Goal: Task Accomplishment & Management: Manage account settings

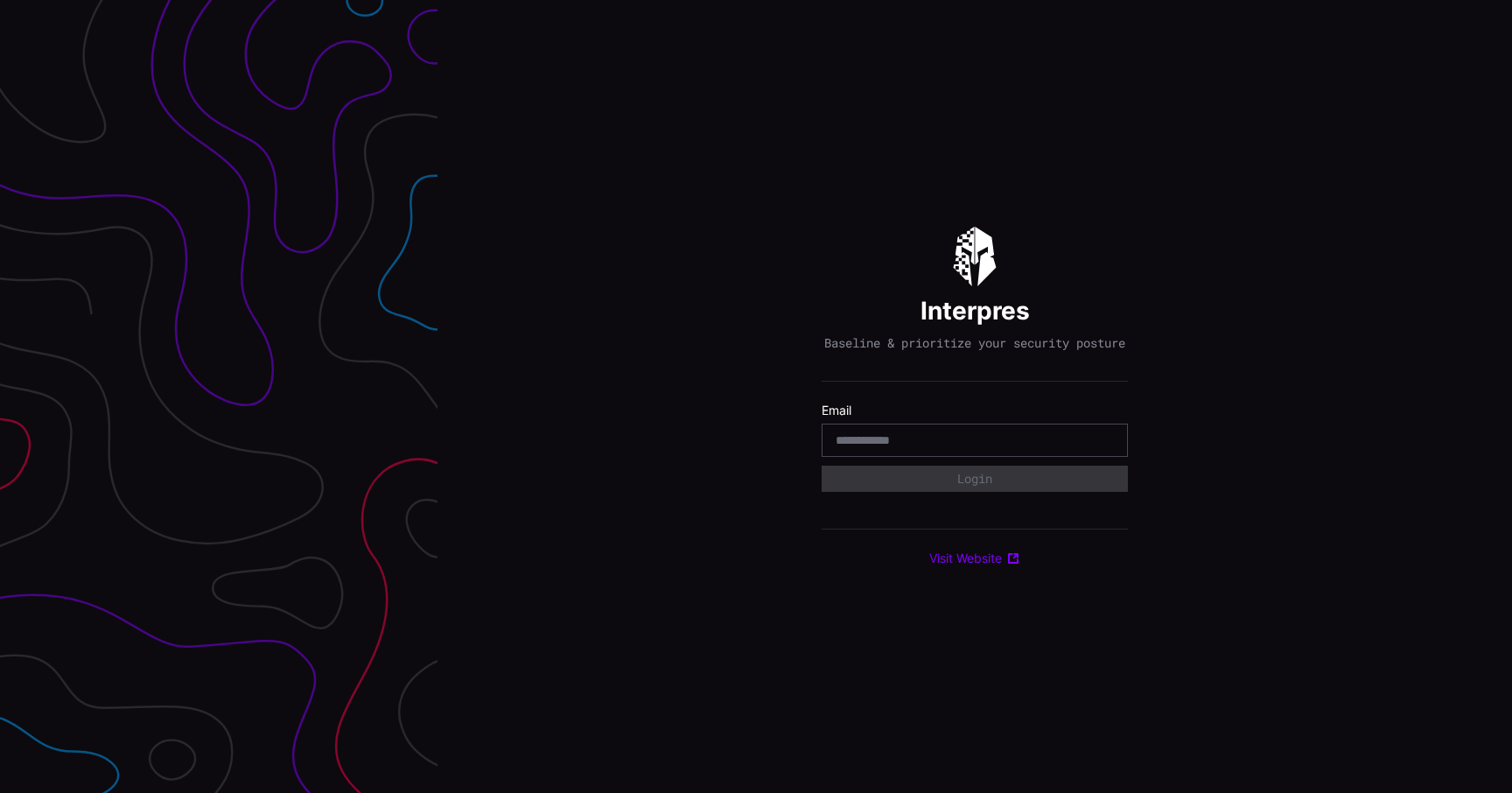
type input "**********"
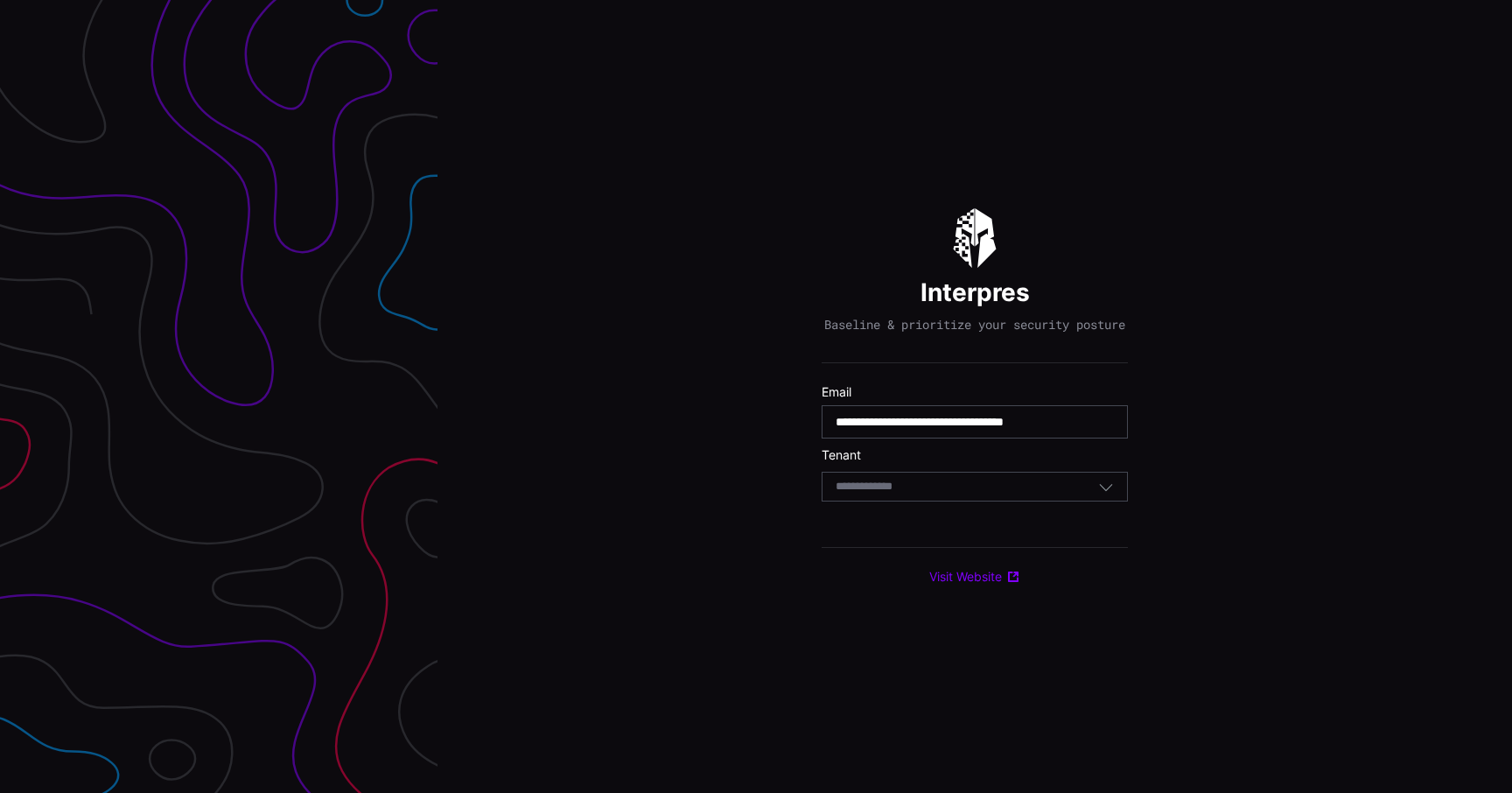
click at [915, 502] on div "Select Tenant" at bounding box center [974, 487] width 306 height 30
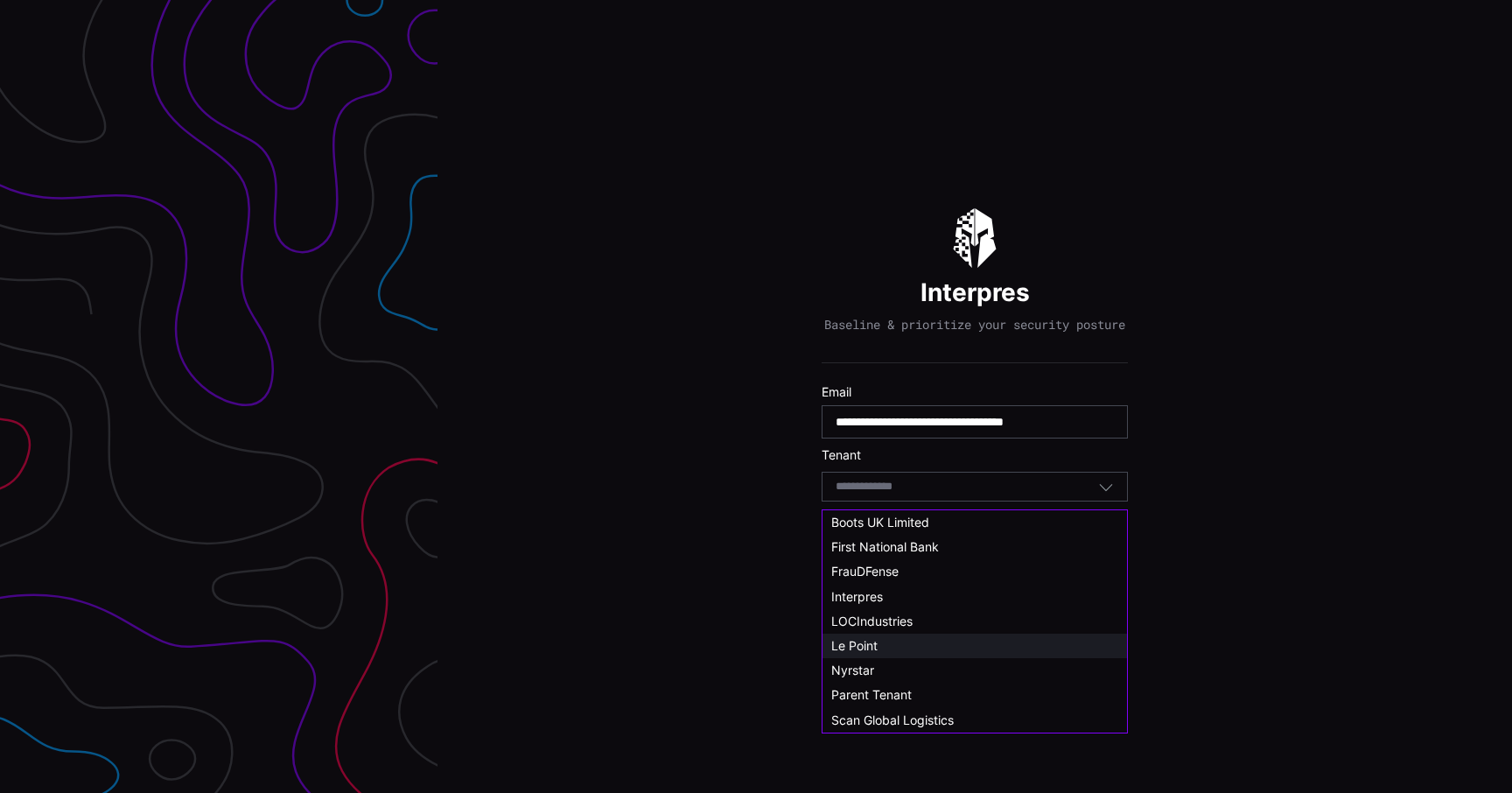
click at [906, 644] on div "Le Point" at bounding box center [974, 646] width 287 height 16
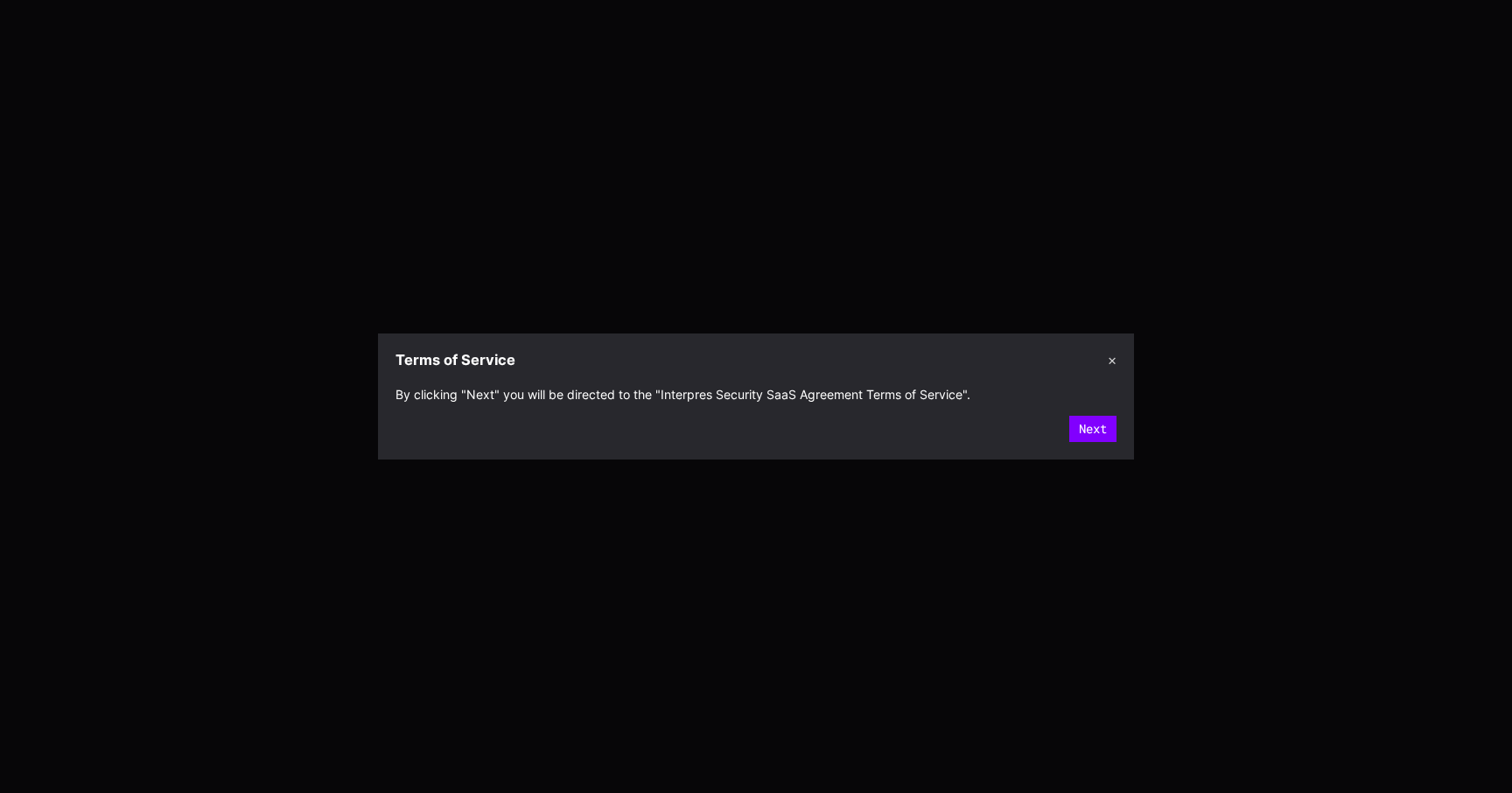
click at [1088, 448] on section "By clicking "Next" you will be directed to the "Interpres Security SaaS Agreeme…" at bounding box center [756, 418] width 756 height 81
click at [1094, 438] on button "Next" at bounding box center [1093, 429] width 47 height 26
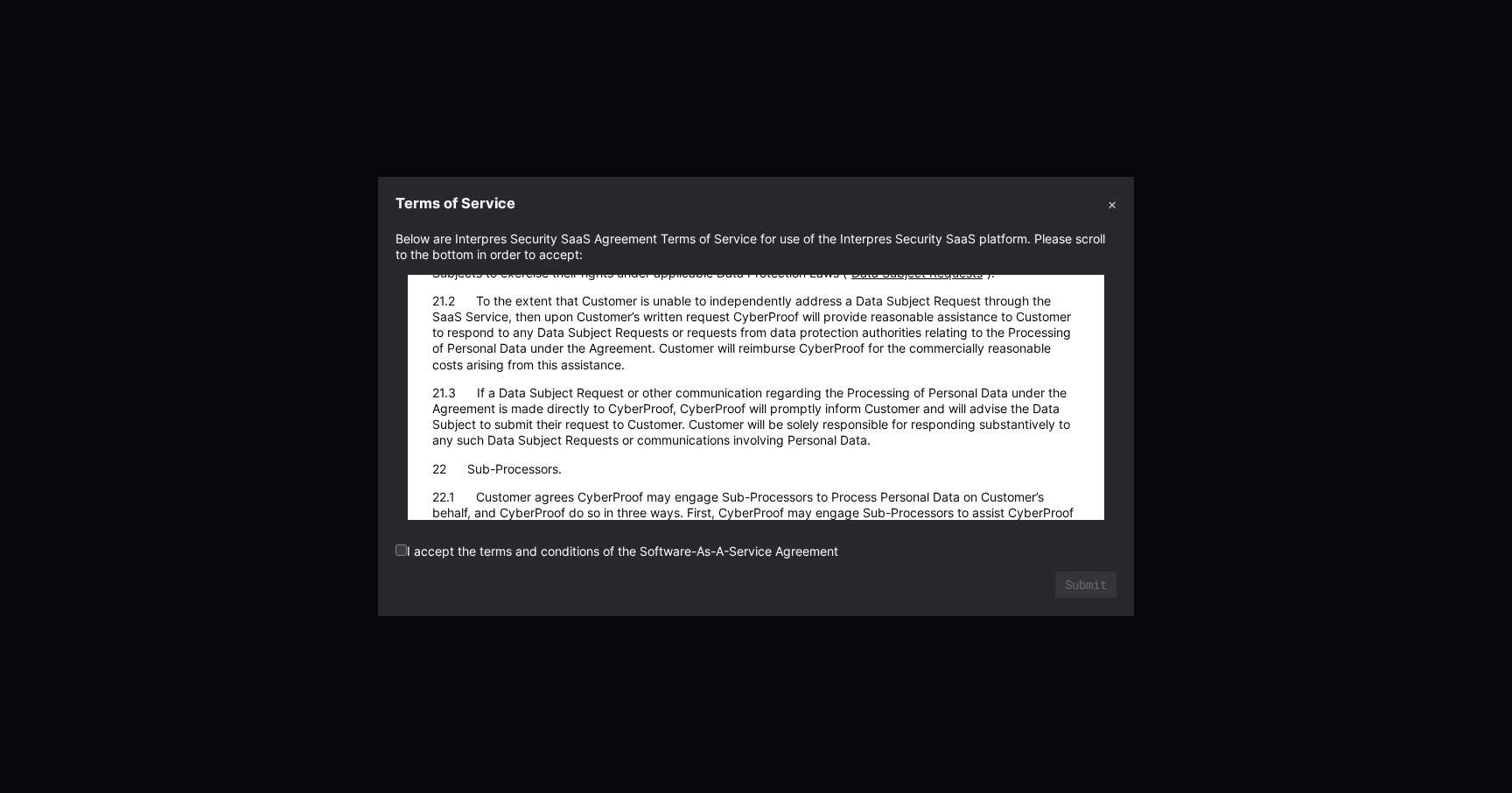
scroll to position [25877, 0]
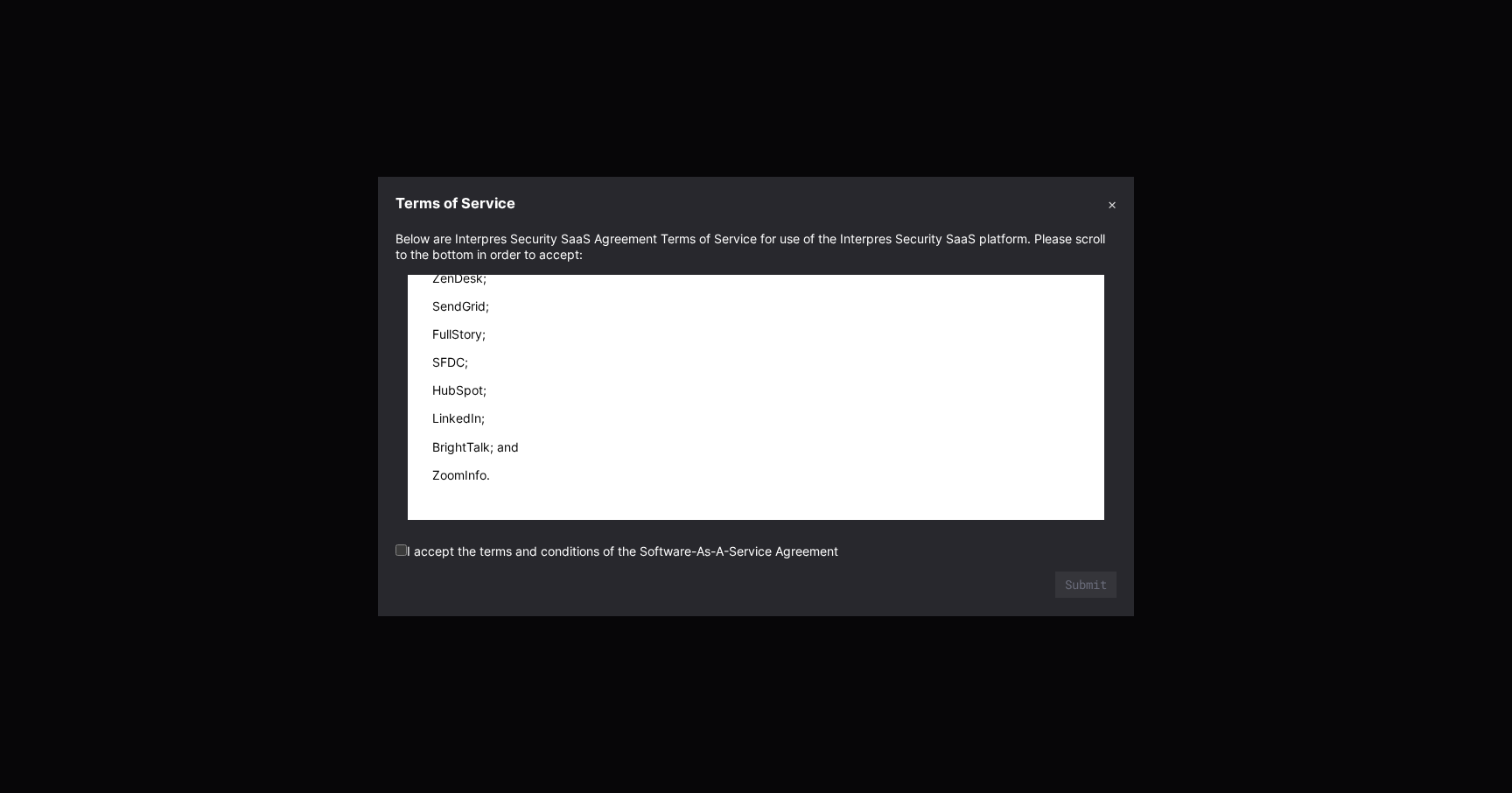
click at [800, 557] on label "I accept the terms and conditions of the Software-As-A-Service Agreement" at bounding box center [617, 551] width 443 height 15
click at [1065, 589] on button "Submit" at bounding box center [1086, 585] width 61 height 26
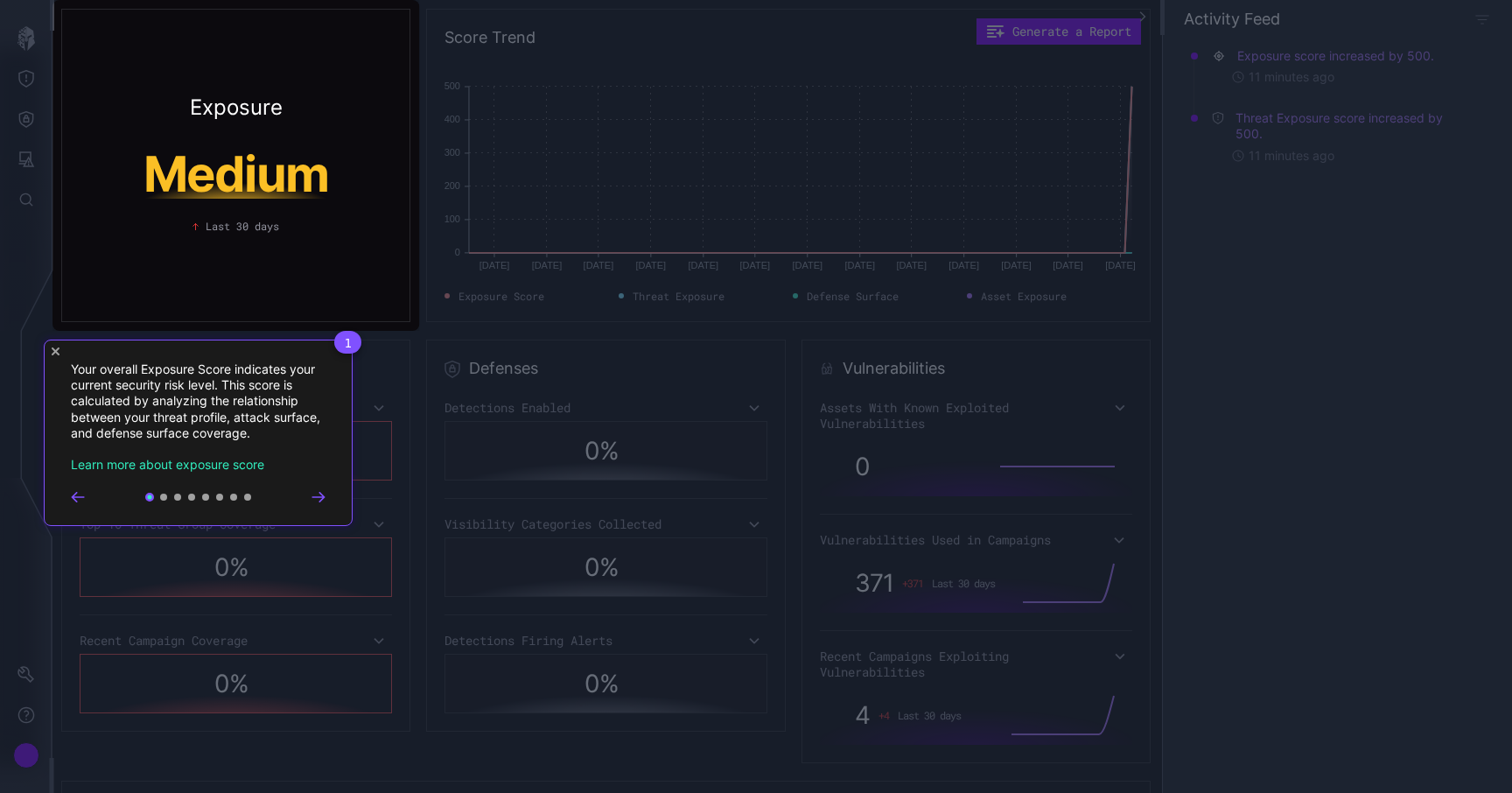
click at [44, 350] on div "1 Your overall Exposure Score indicates your current security risk level. This …" at bounding box center [198, 432] width 309 height 187
click at [52, 351] on icon "Close Tour" at bounding box center [55, 351] width 8 height 8
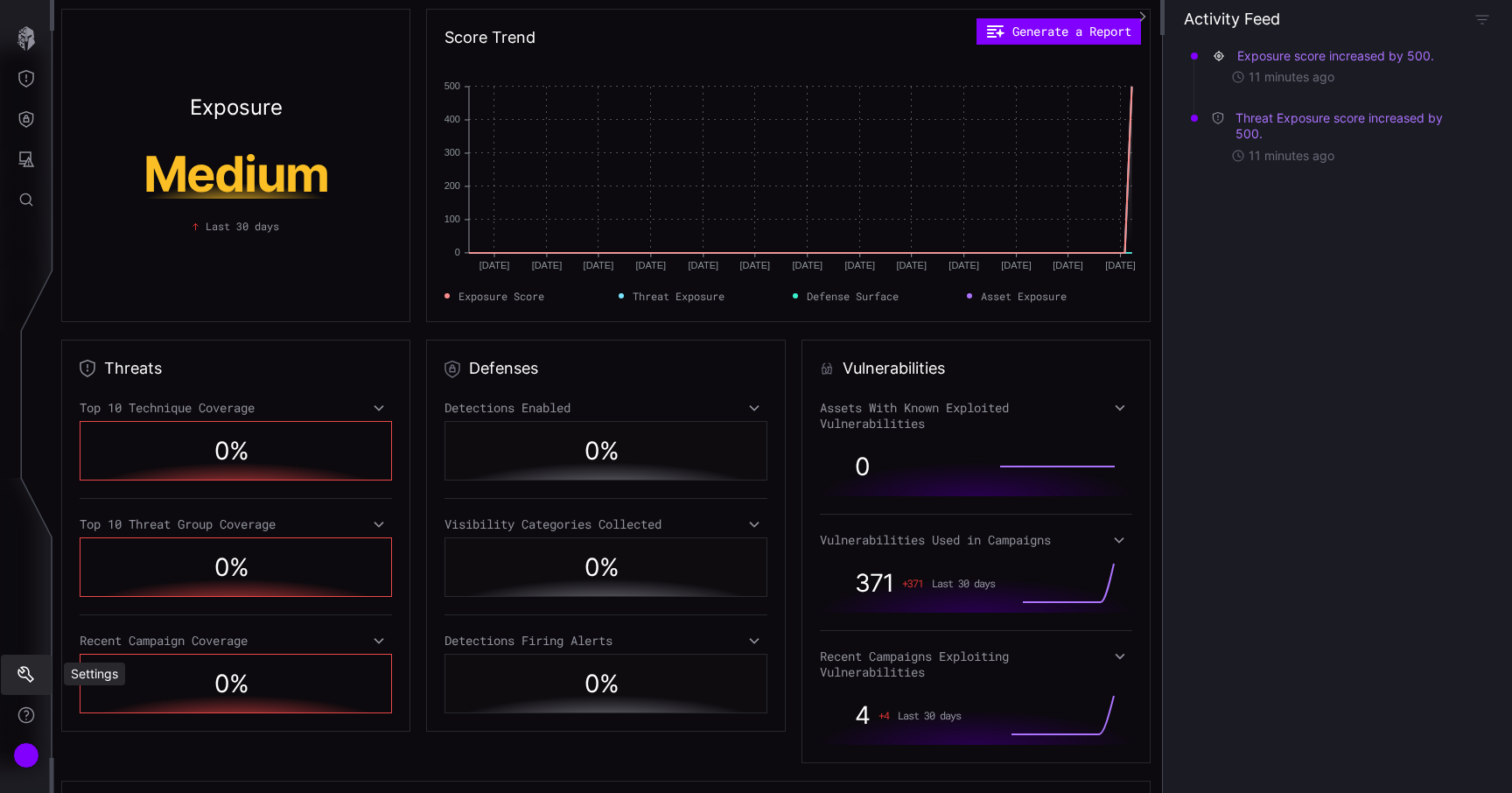
click at [22, 664] on button "Settings" at bounding box center [26, 675] width 51 height 40
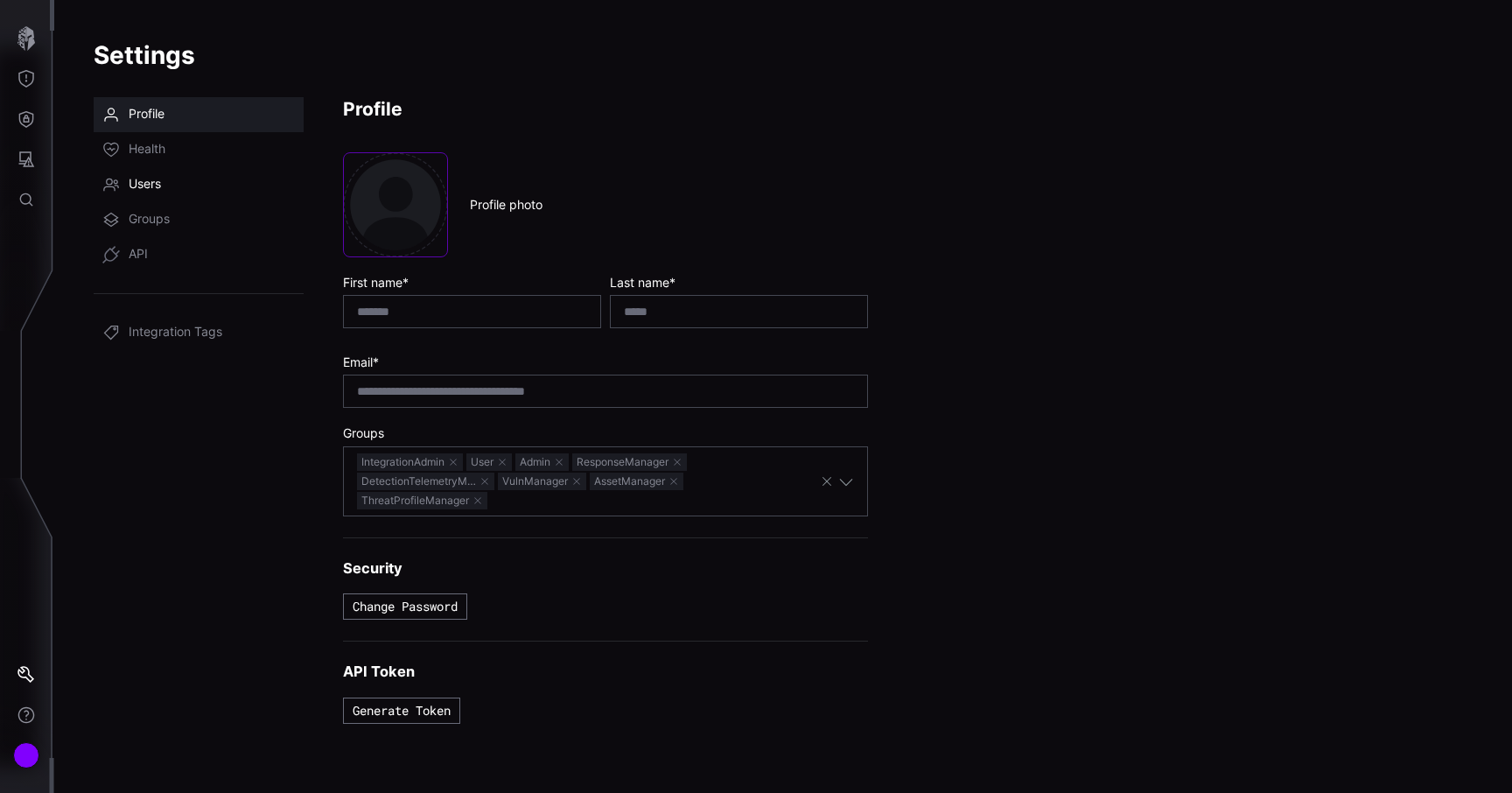
click at [155, 199] on link "Users" at bounding box center [198, 185] width 210 height 35
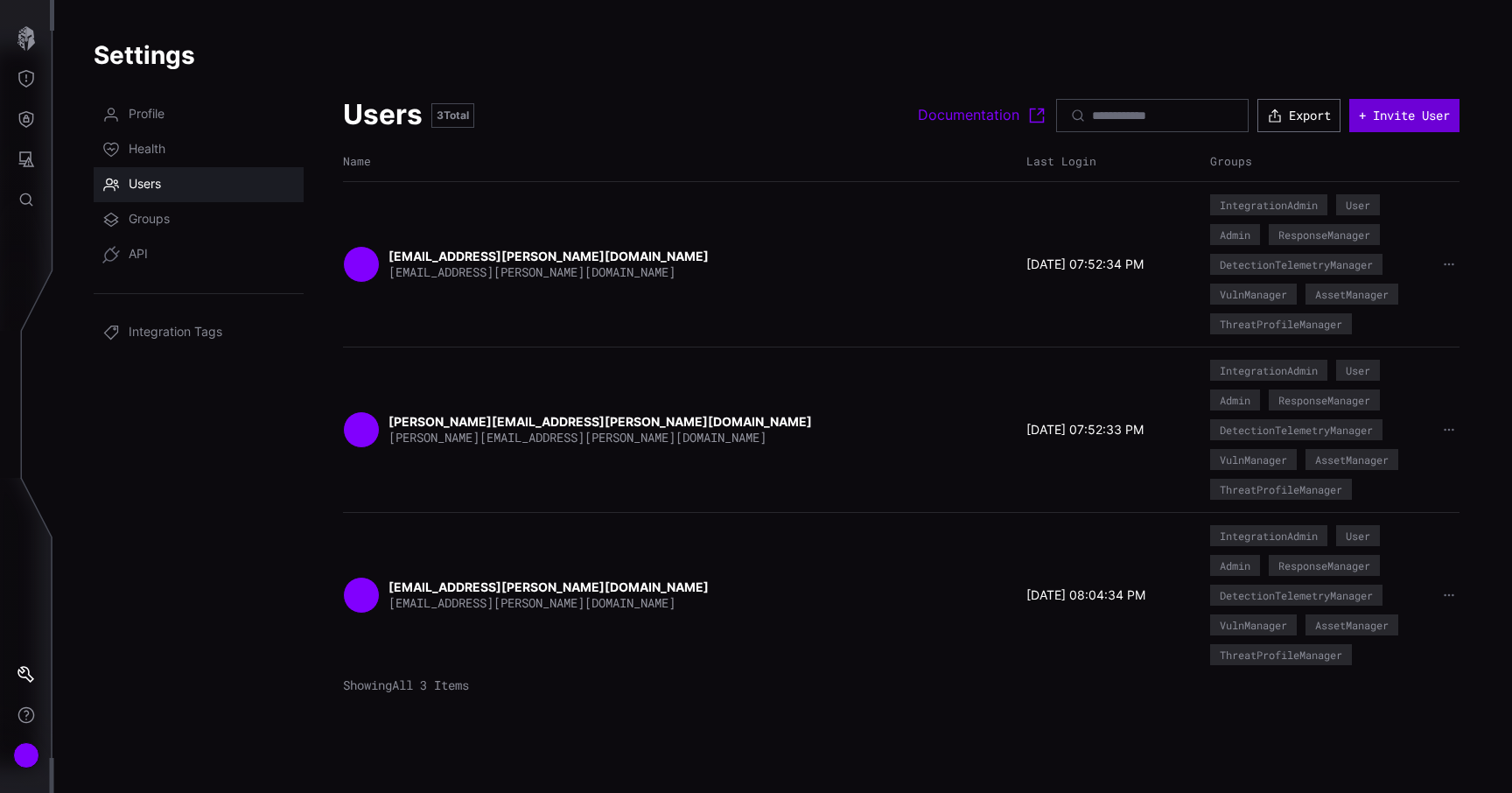
click at [1350, 118] on button "+ Invite User" at bounding box center [1405, 116] width 111 height 33
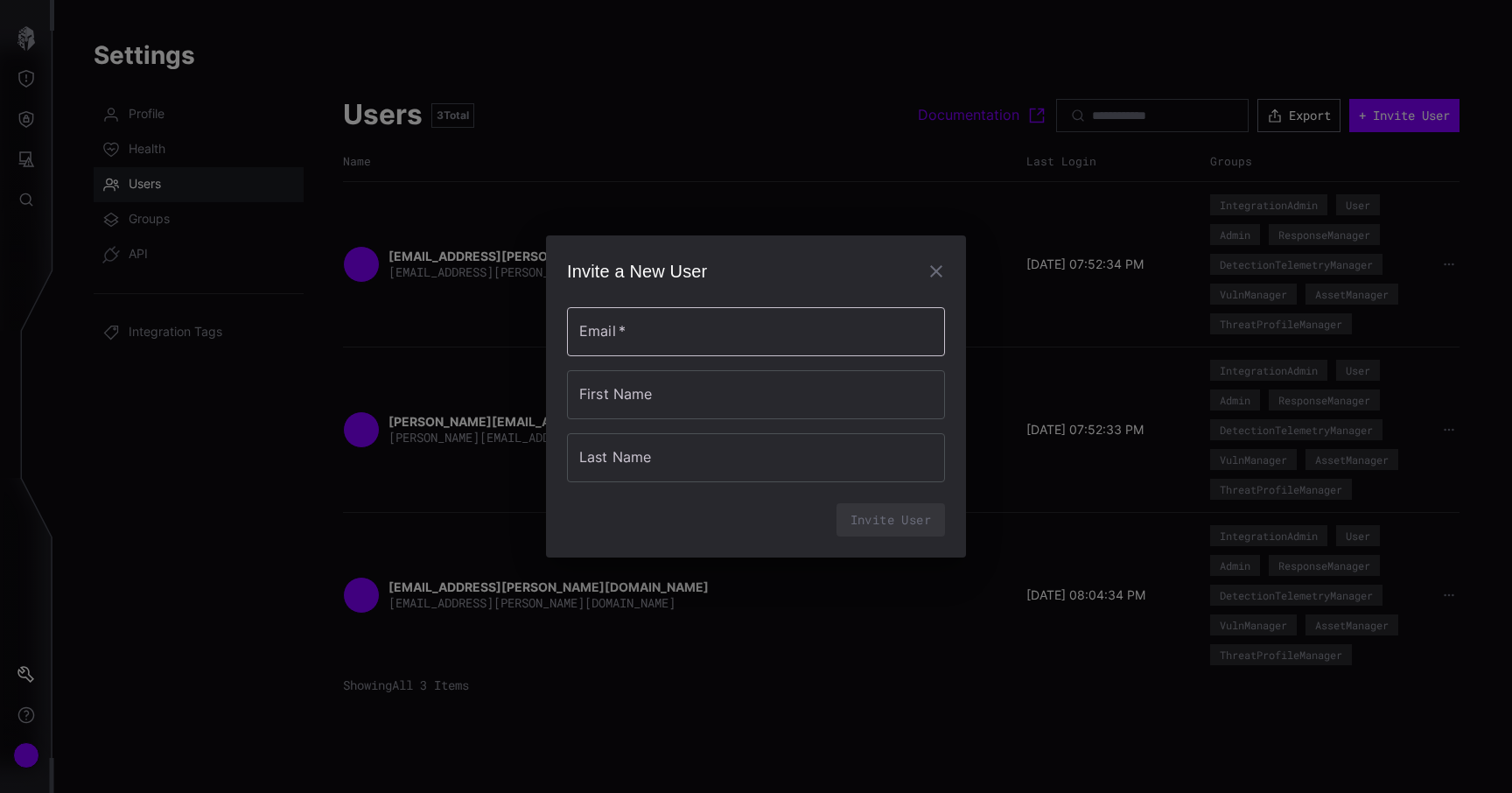
click at [788, 311] on input "Email   *" at bounding box center [756, 332] width 378 height 49
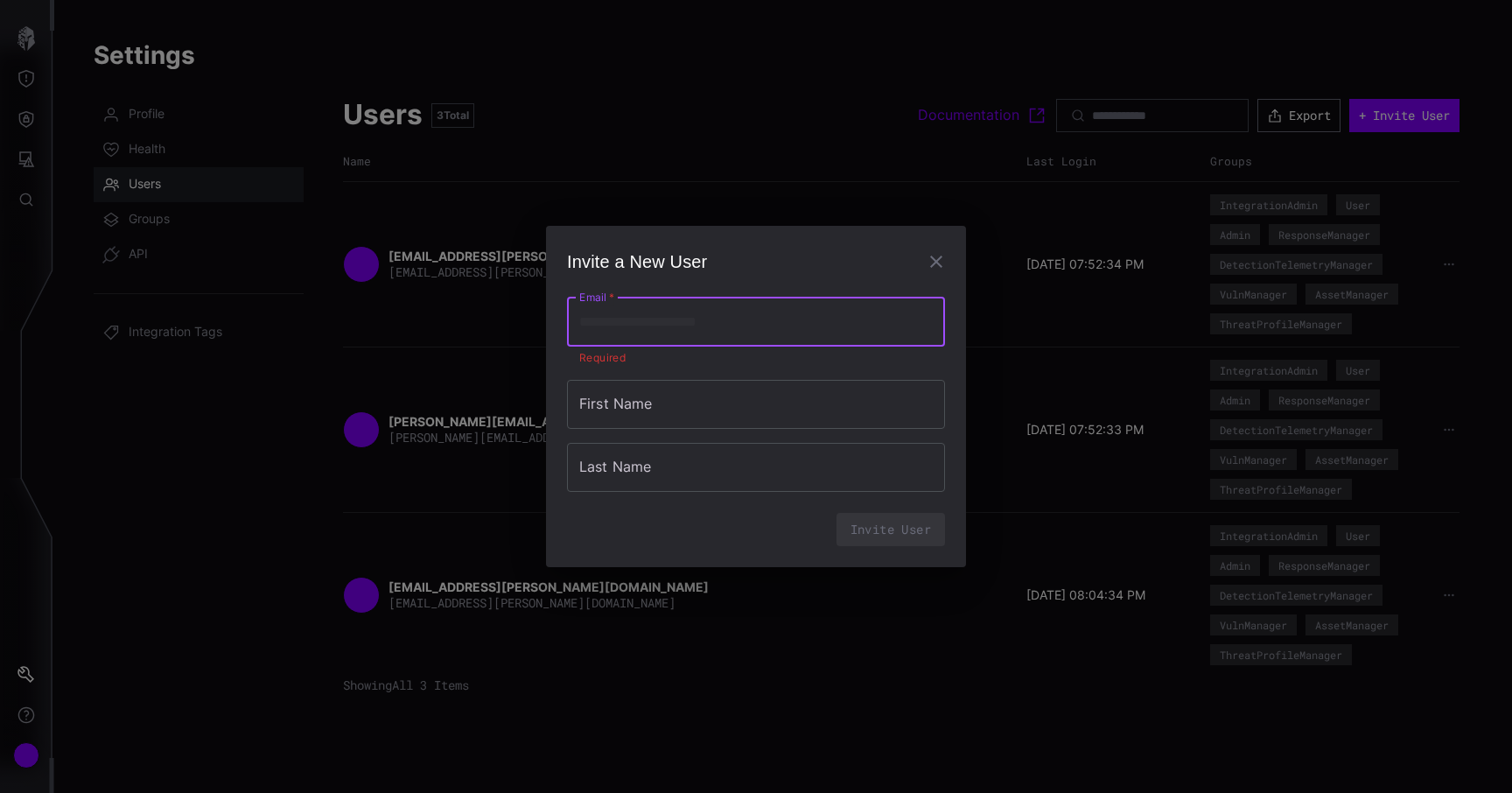
paste input "**********"
type input "**********"
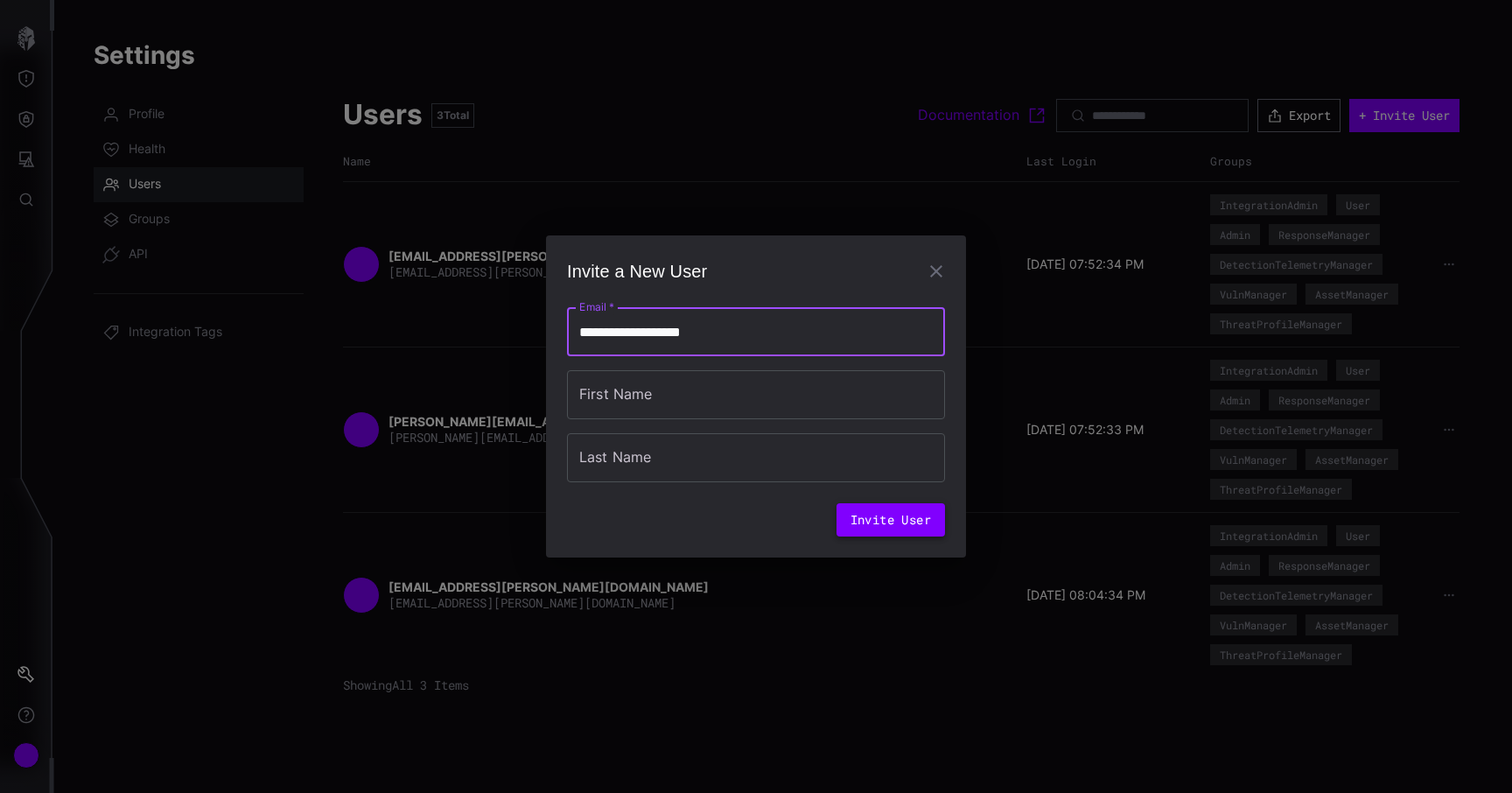
click at [874, 519] on button "Invite User" at bounding box center [891, 520] width 109 height 33
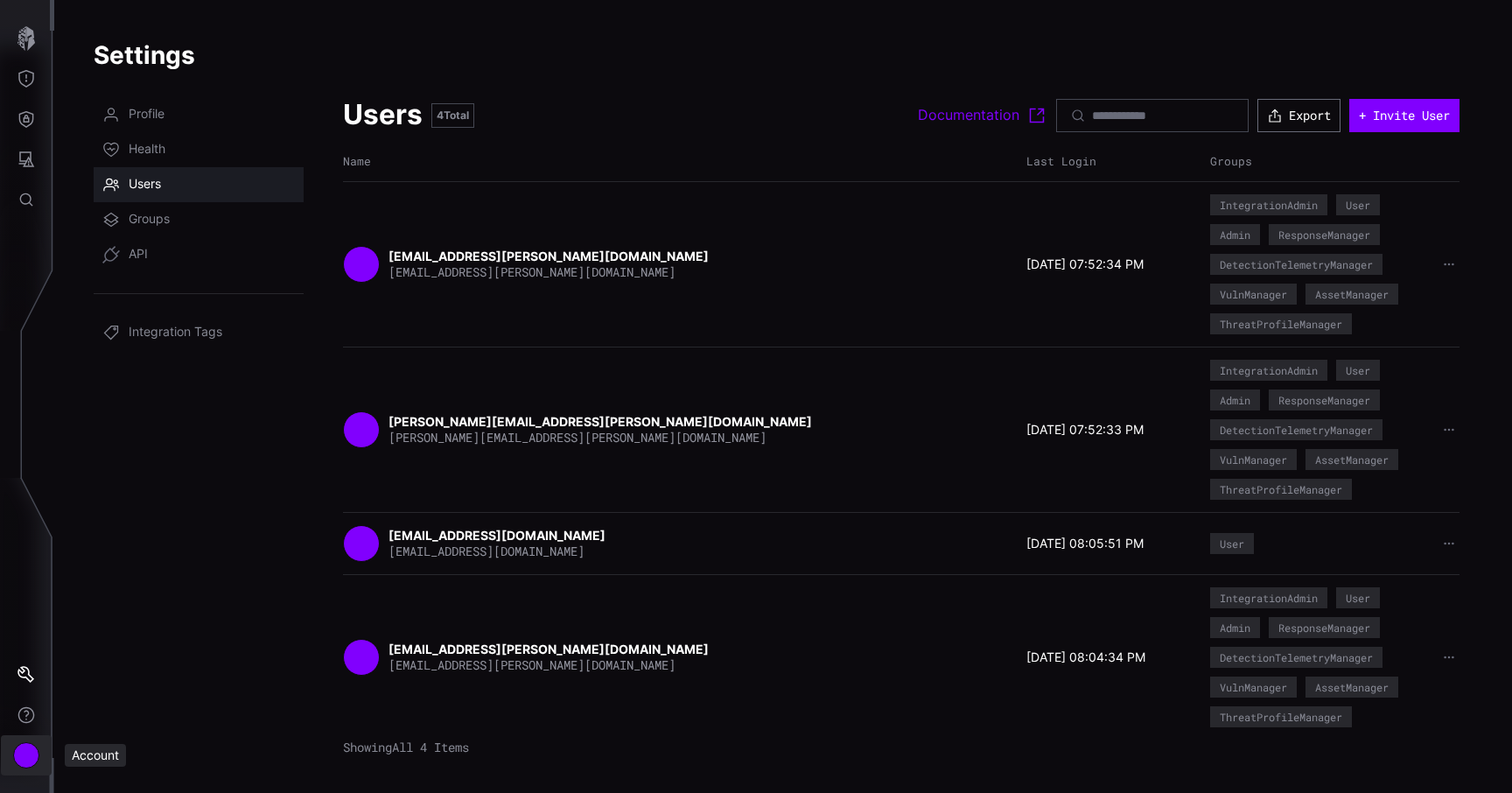
click at [24, 746] on div "Account" at bounding box center [26, 755] width 26 height 26
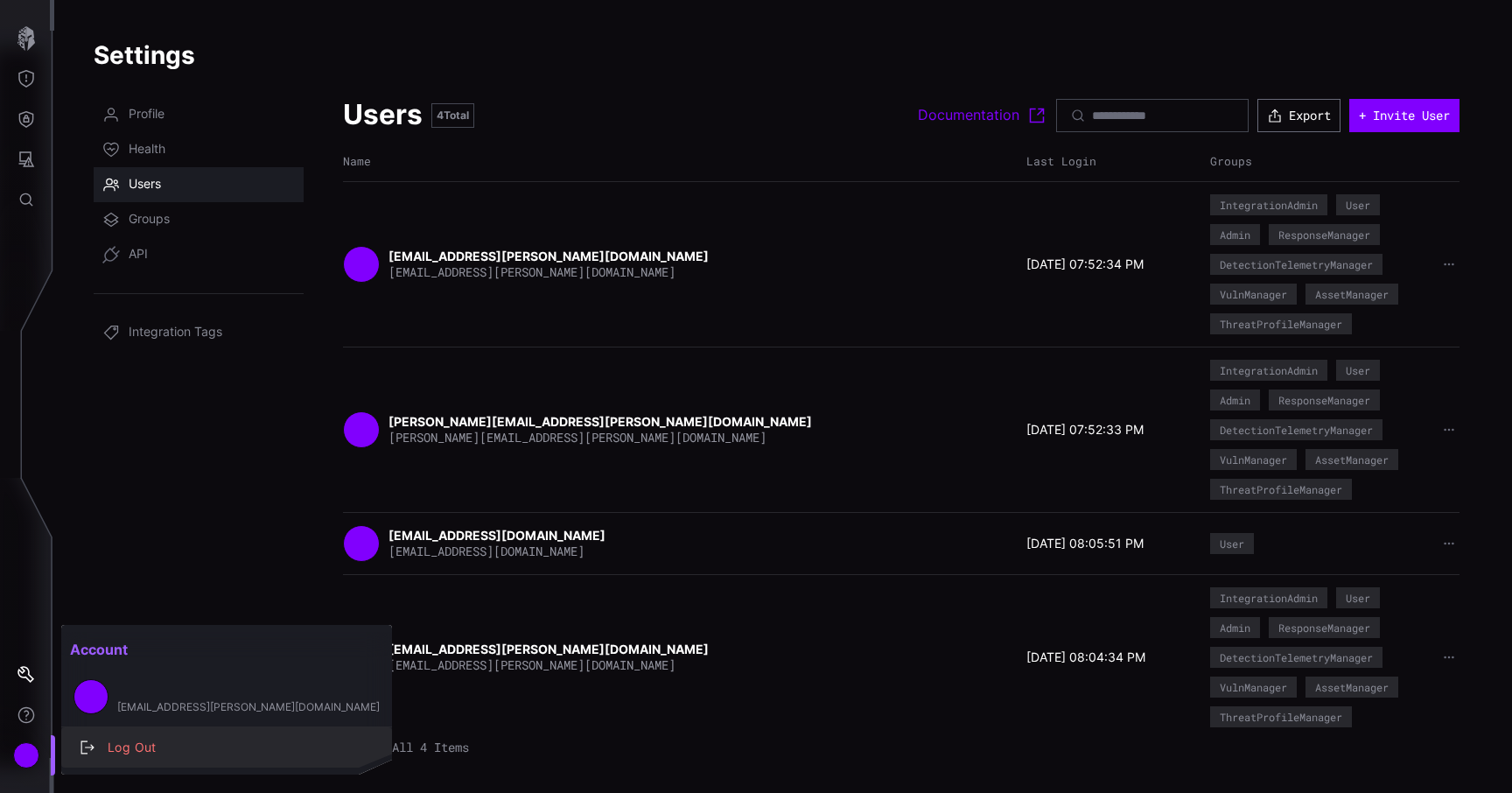
click at [95, 741] on div "button" at bounding box center [89, 747] width 18 height 14
